Goal: Book appointment/travel/reservation

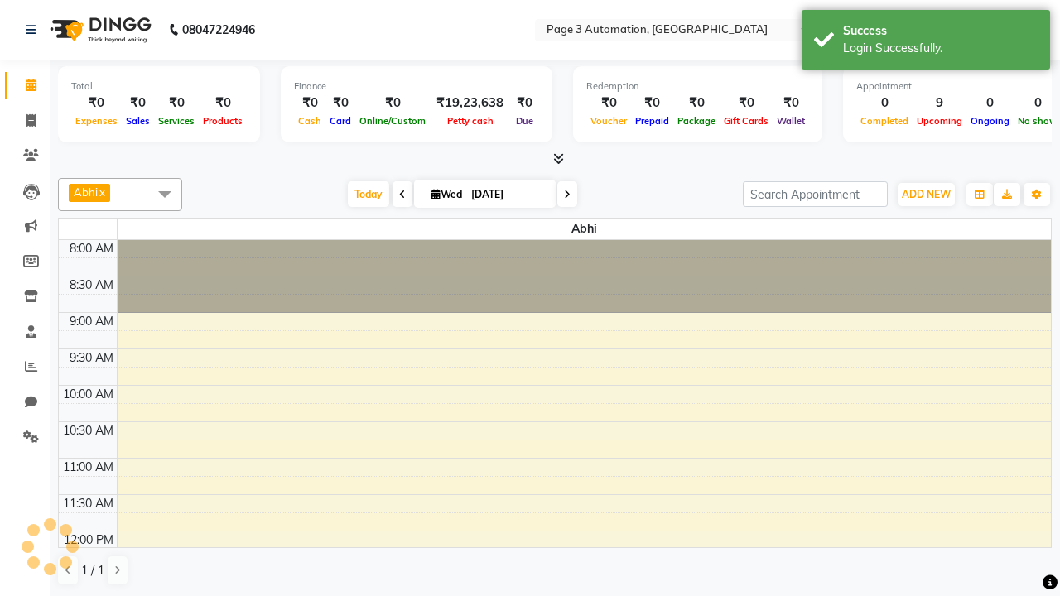
select select "en"
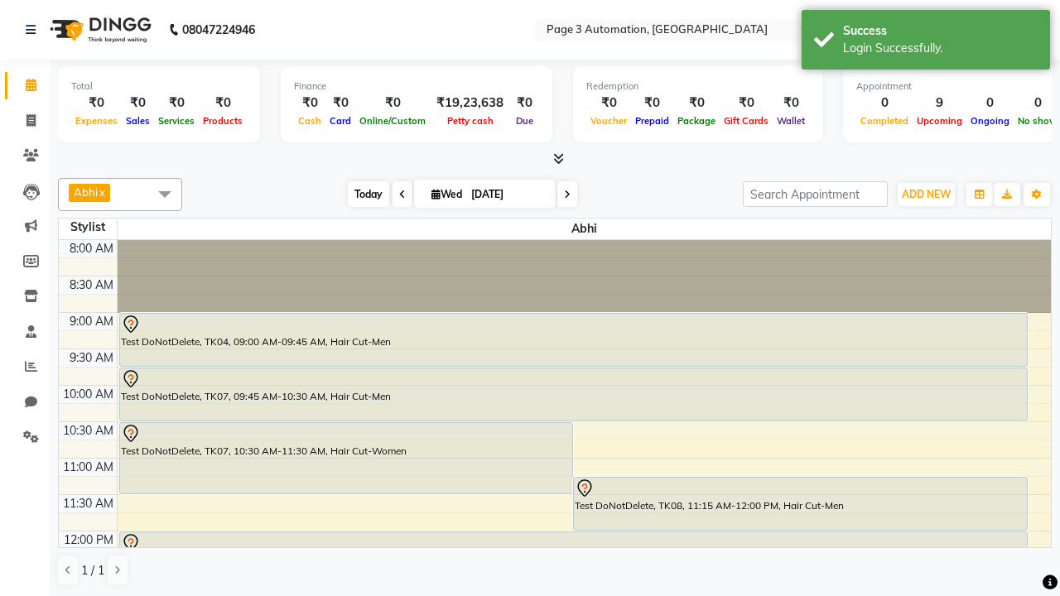
click at [360, 194] on span "Today" at bounding box center [368, 194] width 41 height 26
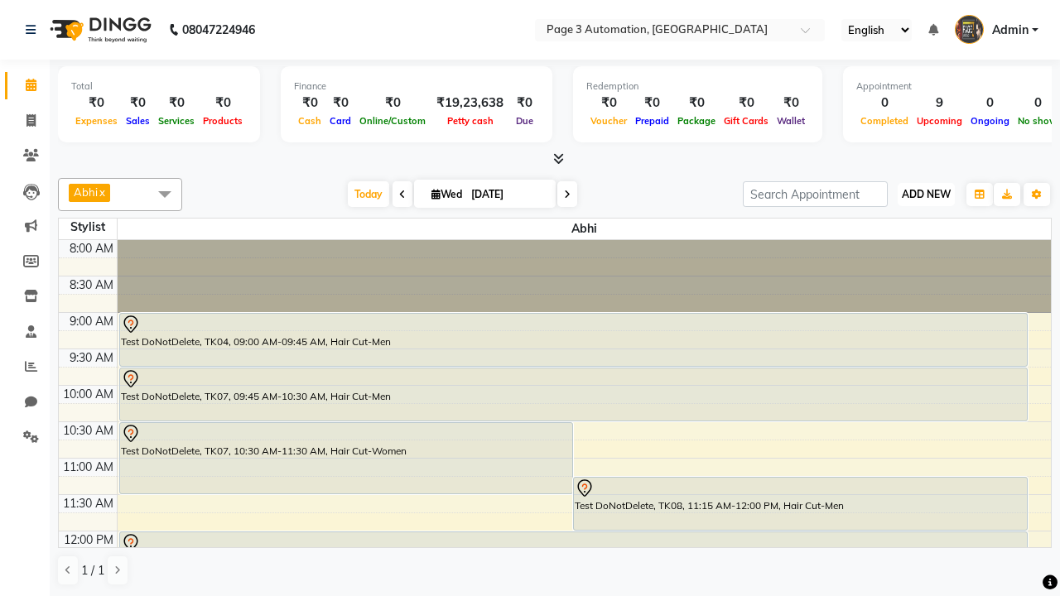
click at [926, 194] on span "ADD NEW" at bounding box center [926, 194] width 49 height 12
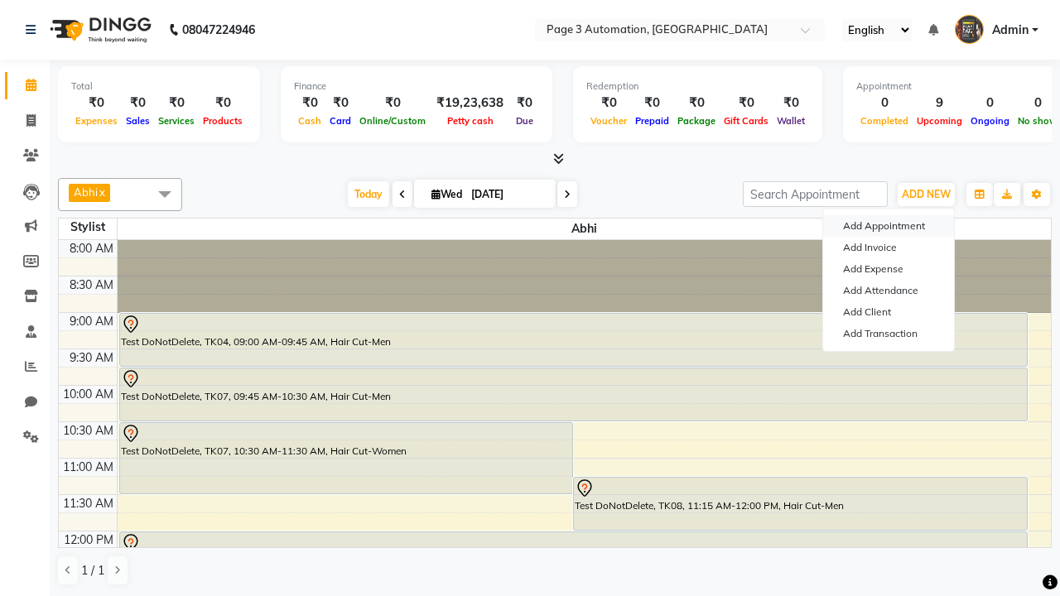
click at [889, 226] on button "Add Appointment" at bounding box center [888, 226] width 131 height 22
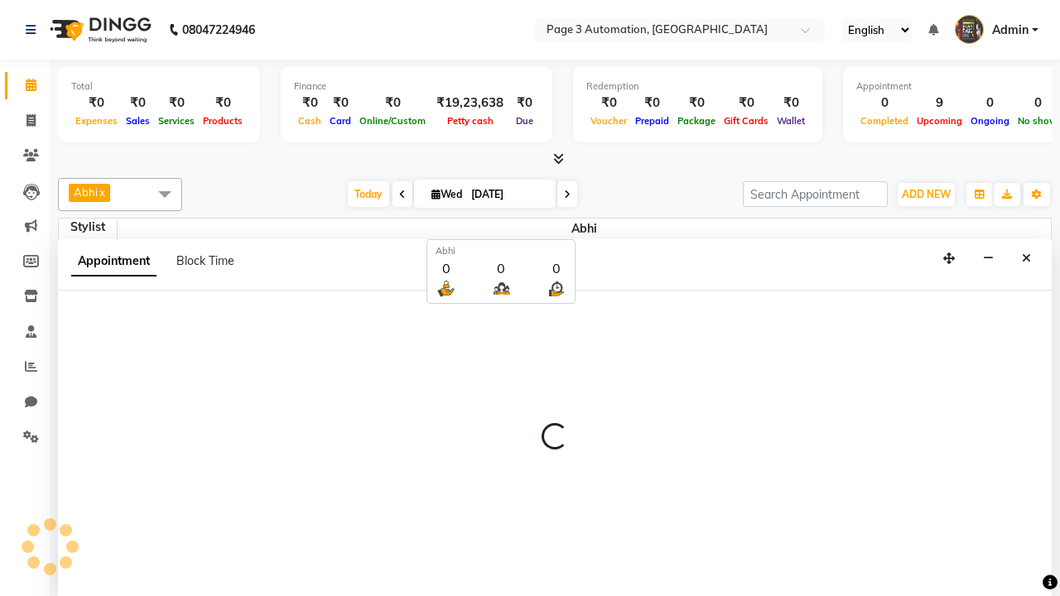
select select "tentative"
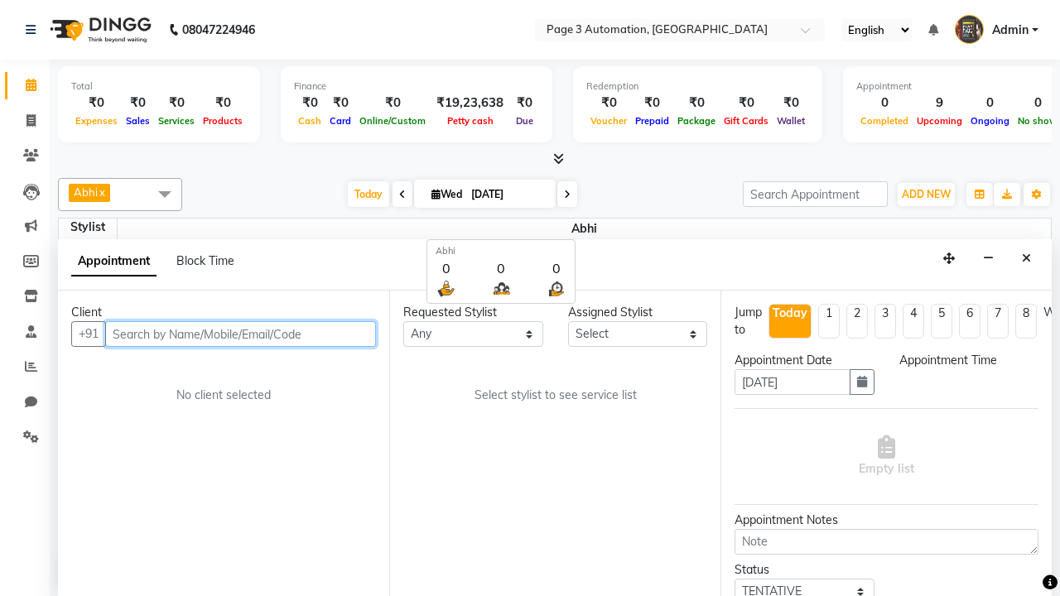
select select "540"
type input "8192346578"
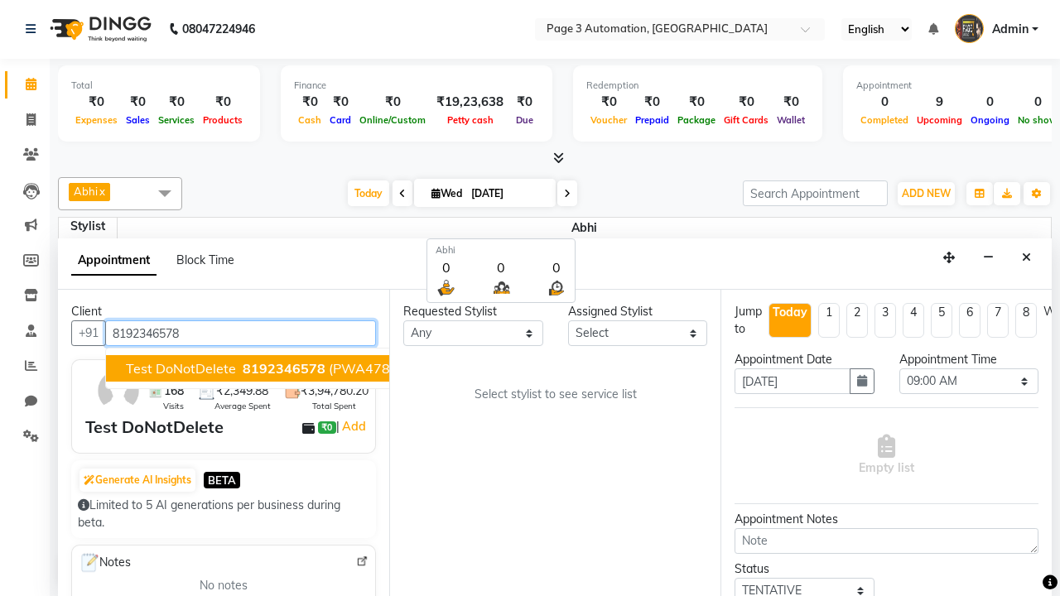
click at [243, 369] on span "8192346578" at bounding box center [284, 368] width 83 height 17
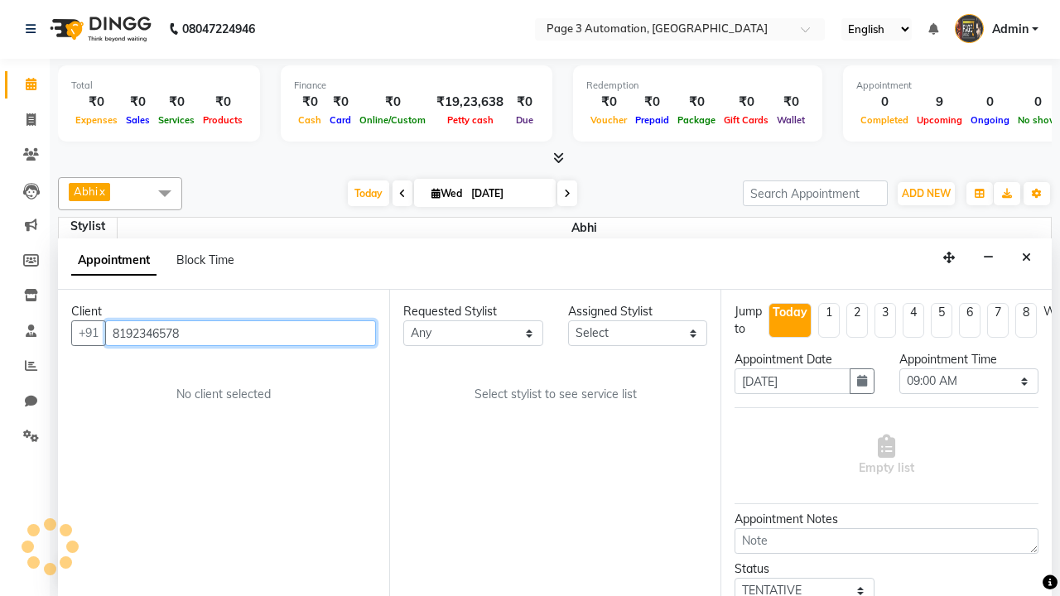
select select "711"
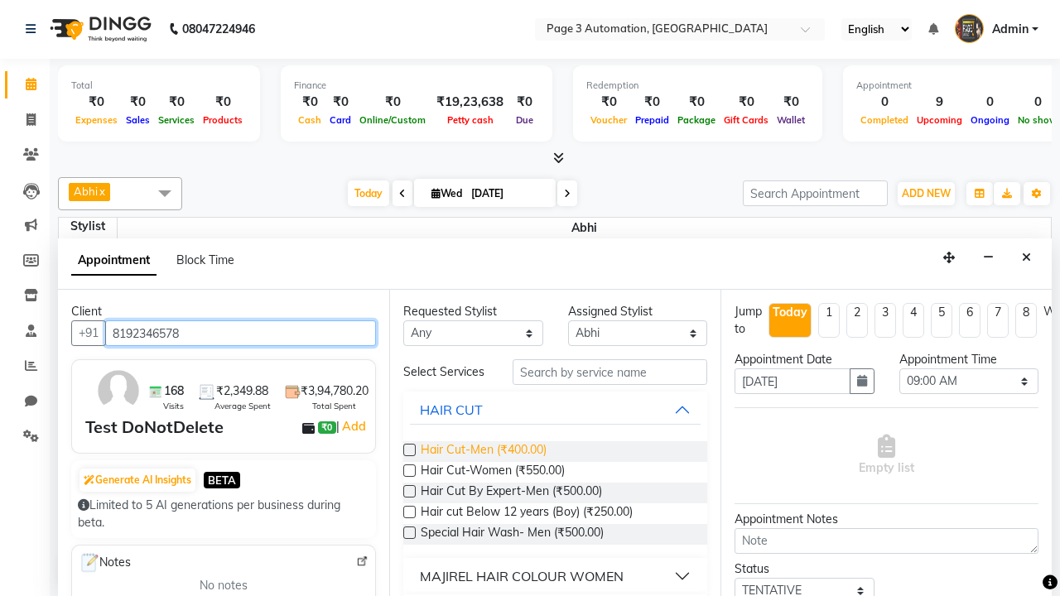
type input "8192346578"
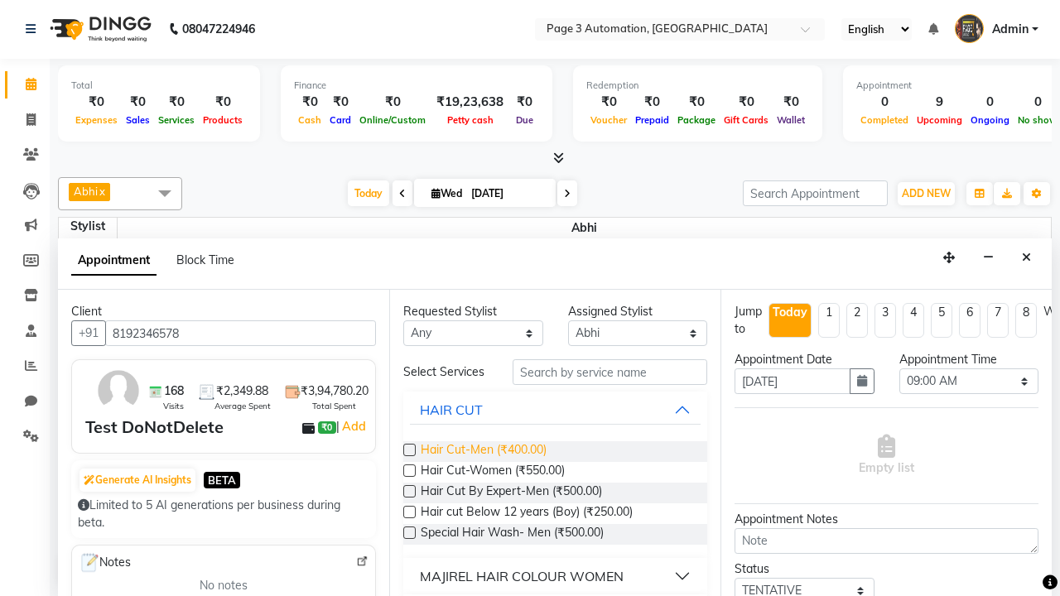
click at [483, 451] on span "Hair Cut-Men (₹400.00)" at bounding box center [484, 451] width 126 height 21
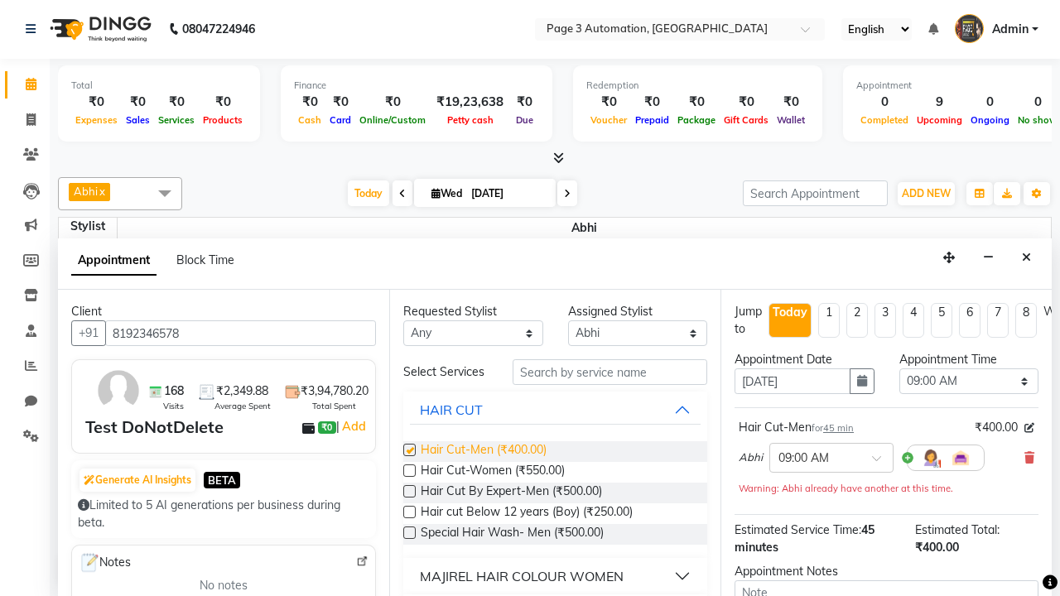
checkbox input "false"
select select "915"
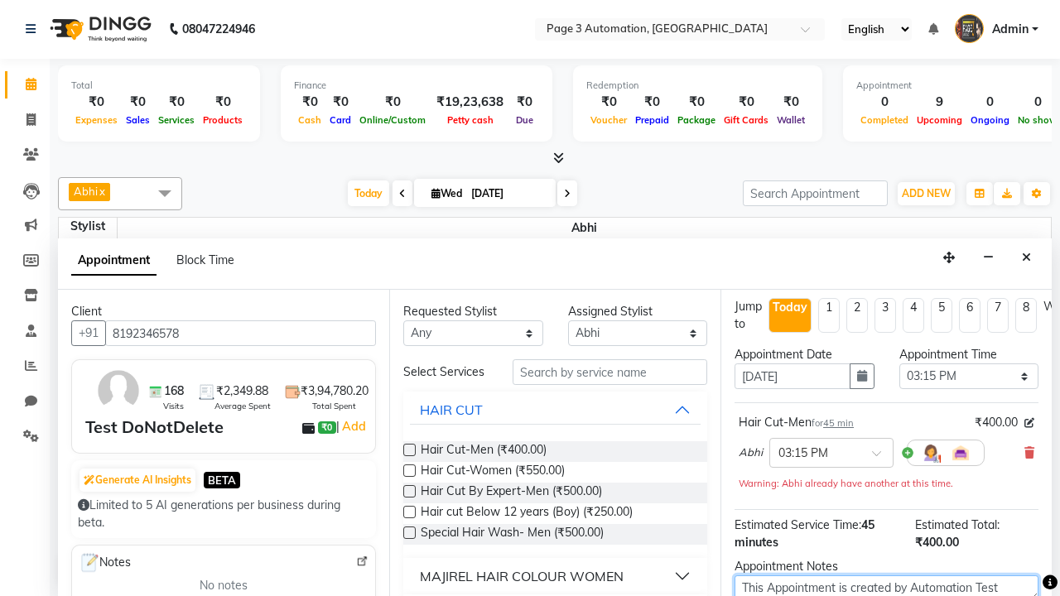
type textarea "This Appointment is created by Automation Test"
checkbox input "false"
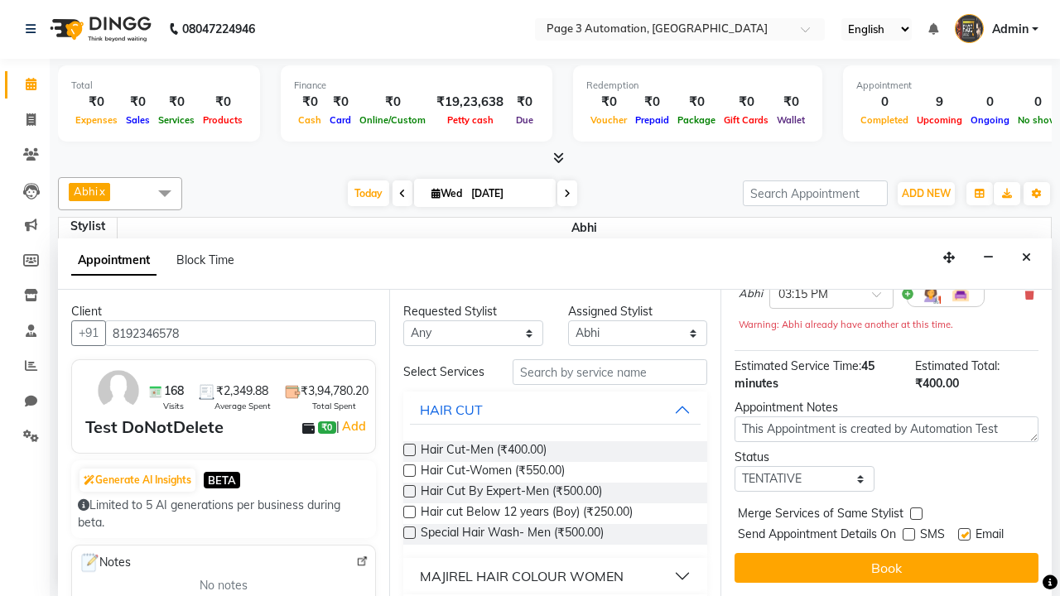
click at [964, 534] on label at bounding box center [964, 534] width 12 height 12
click at [964, 534] on input "checkbox" at bounding box center [963, 536] width 11 height 11
checkbox input "false"
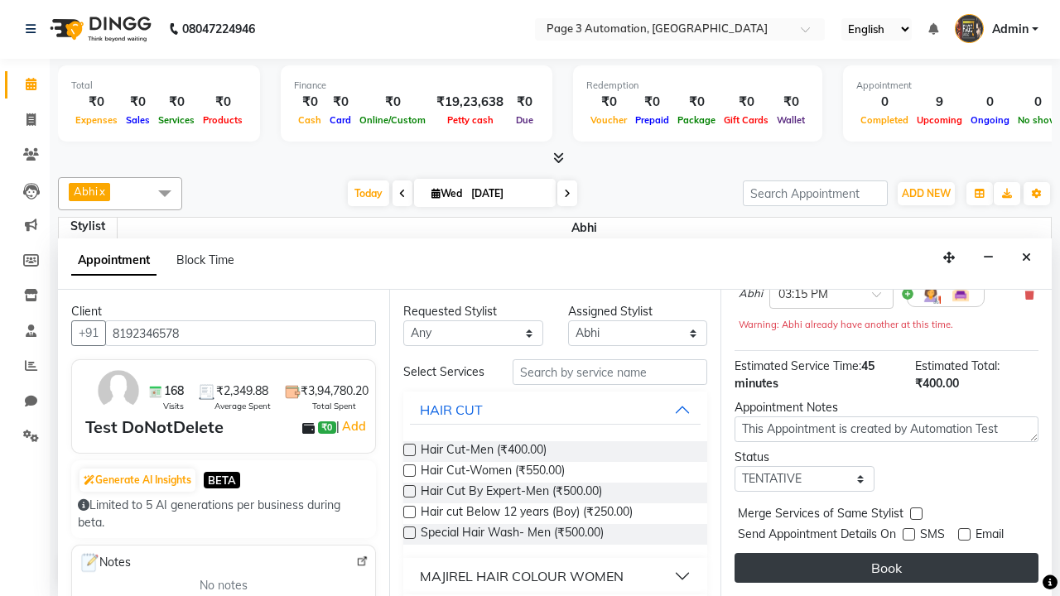
click at [886, 568] on button "Book" at bounding box center [887, 568] width 304 height 30
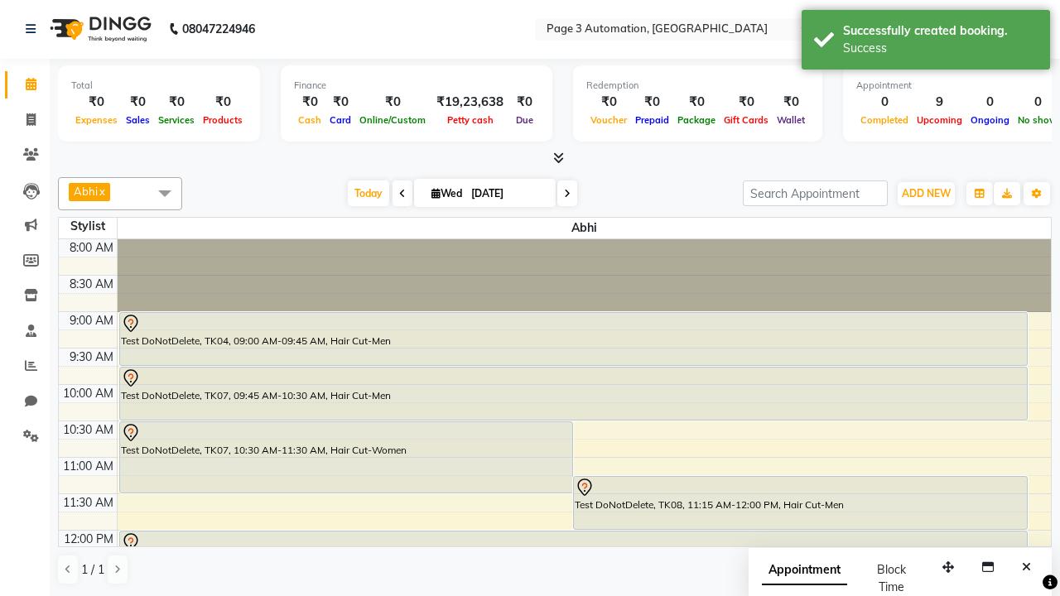
scroll to position [0, 0]
click at [926, 42] on div "Success" at bounding box center [940, 48] width 195 height 17
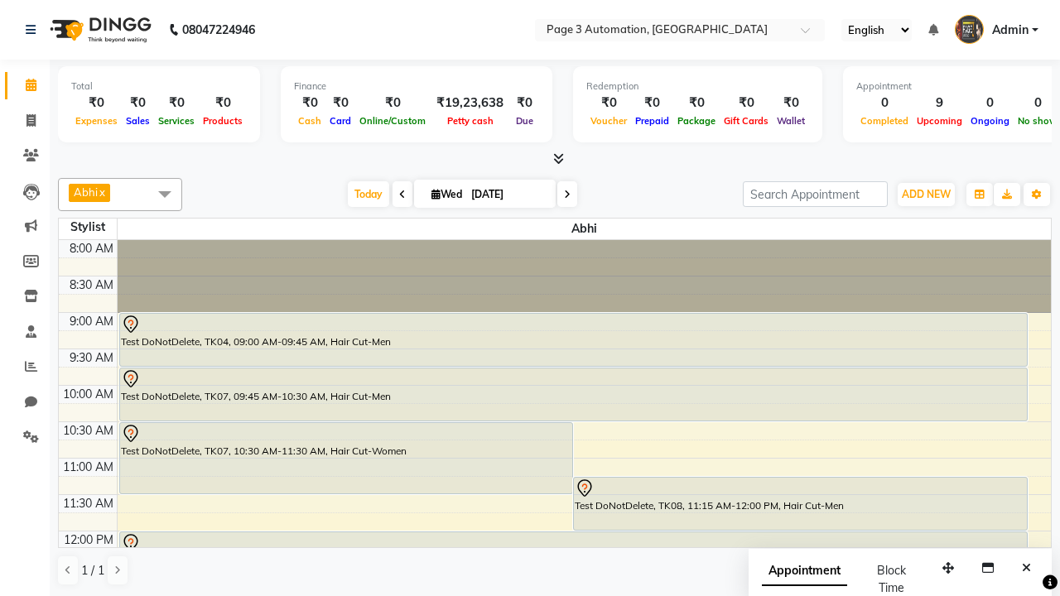
click at [165, 194] on span at bounding box center [164, 193] width 33 height 31
click at [0, 0] on div "Select All" at bounding box center [0, 0] width 0 height 0
checkbox input "true"
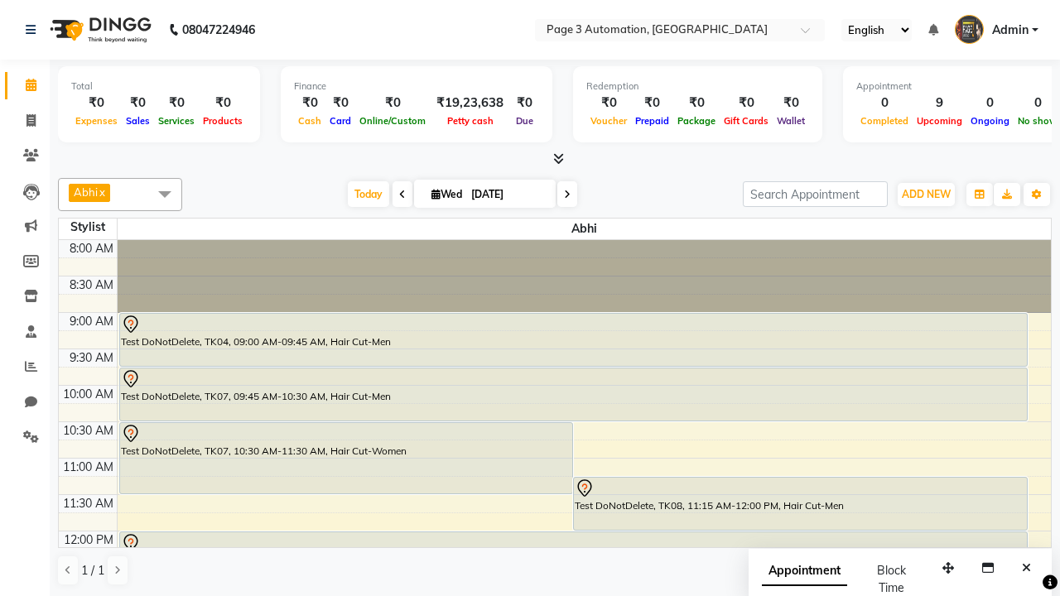
checkbox input "true"
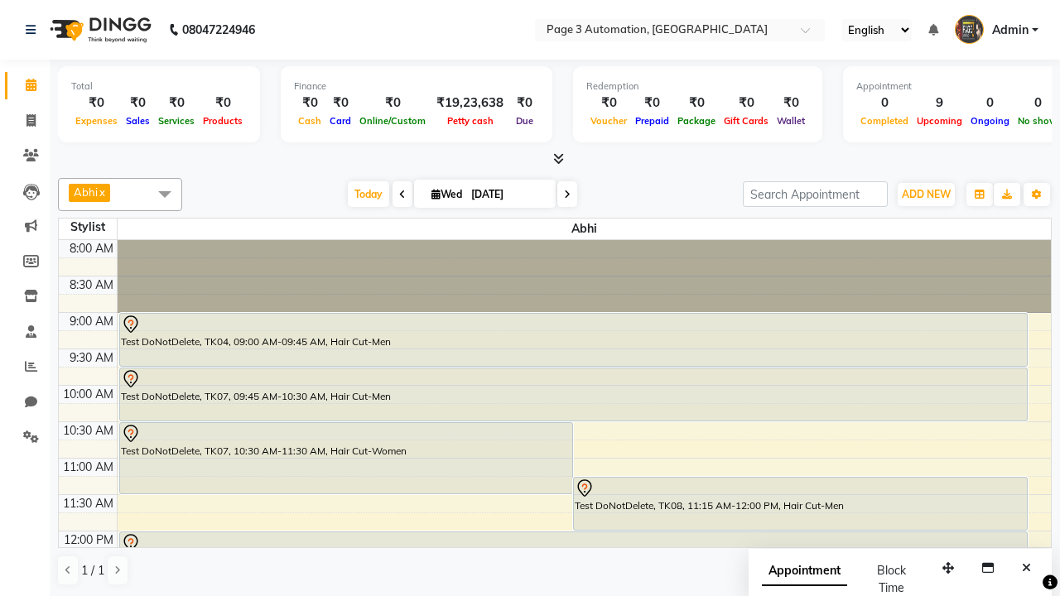
checkbox input "true"
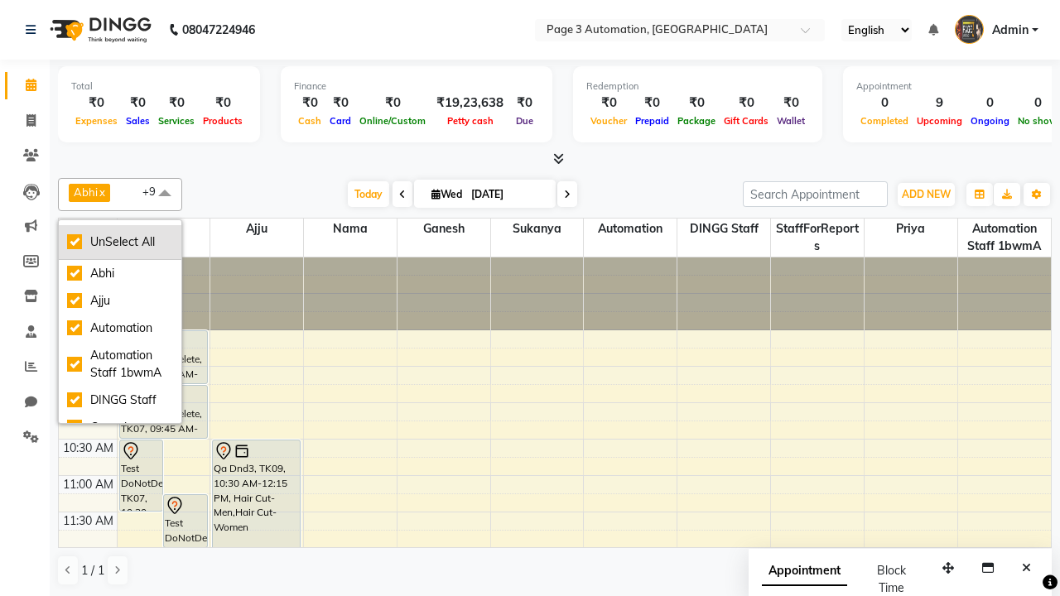
click at [120, 242] on div "UnSelect All" at bounding box center [120, 242] width 106 height 17
checkbox input "false"
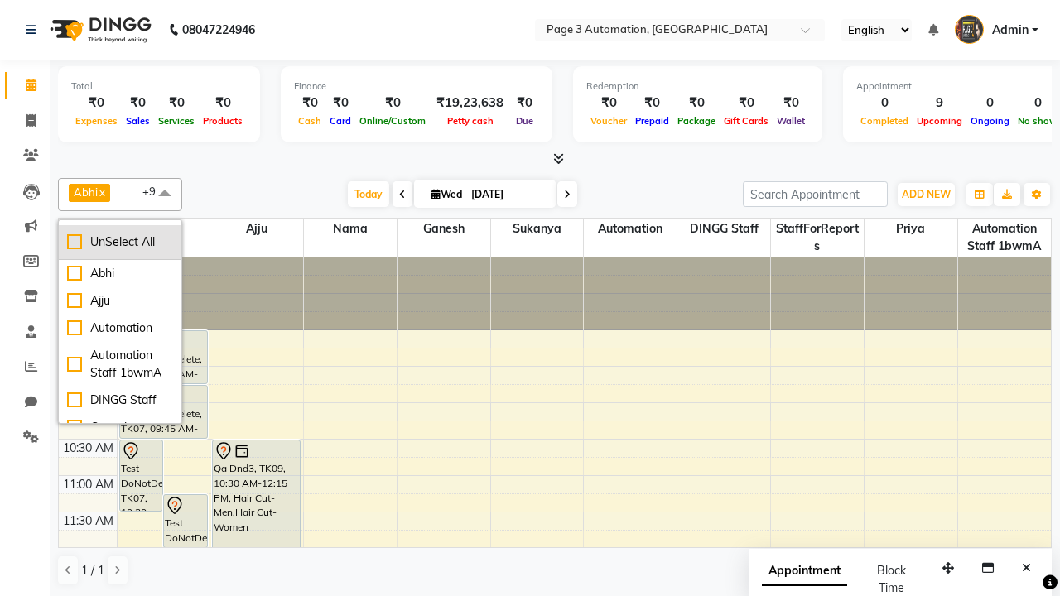
checkbox input "false"
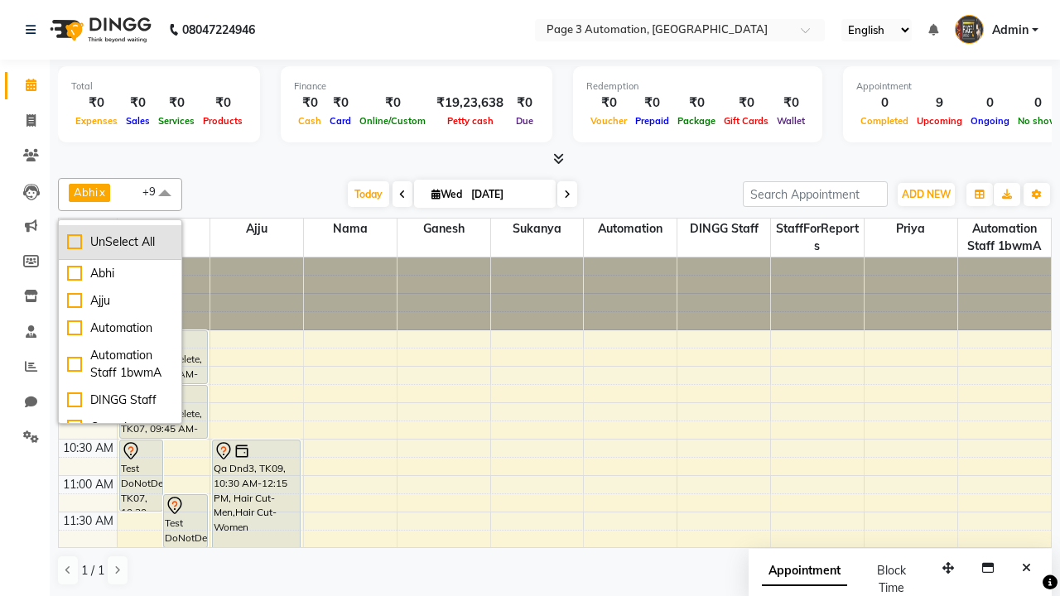
checkbox input "false"
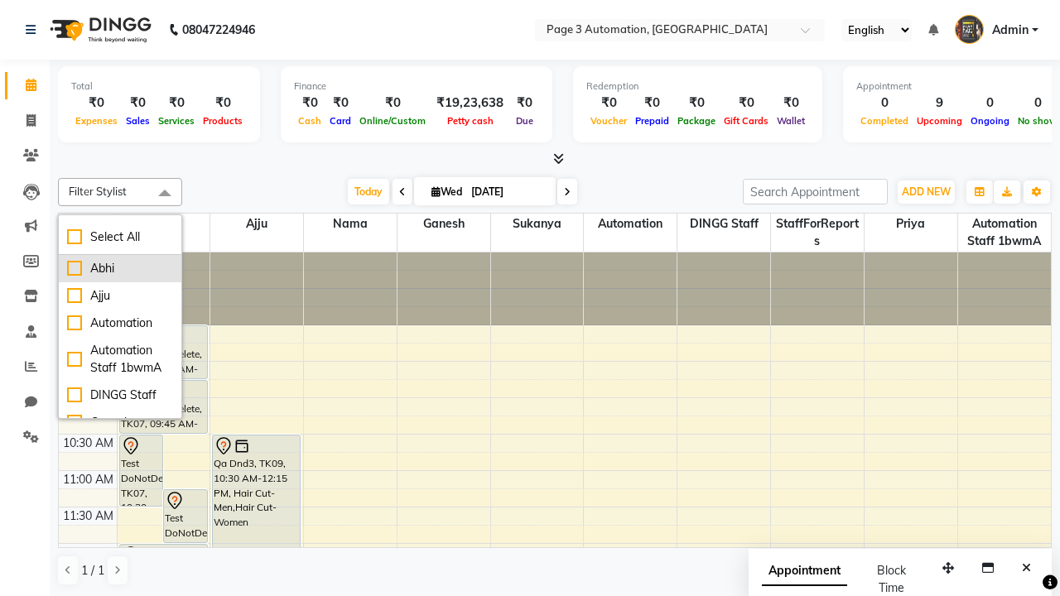
click at [120, 268] on div "Abhi" at bounding box center [120, 268] width 106 height 17
checkbox input "true"
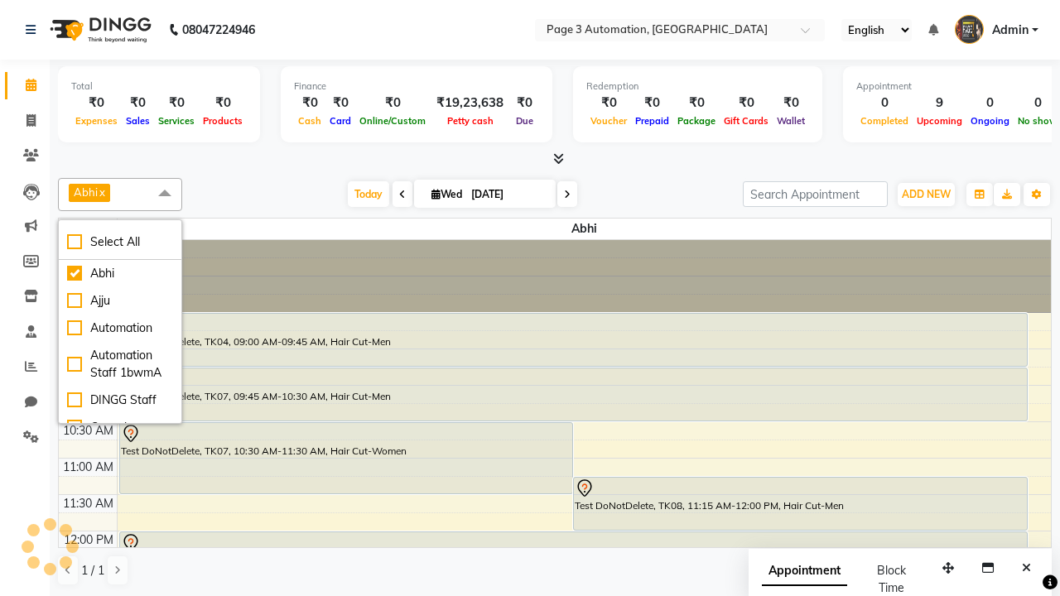
click at [165, 194] on span at bounding box center [164, 193] width 33 height 31
select select "7"
